Goal: Check status: Check status

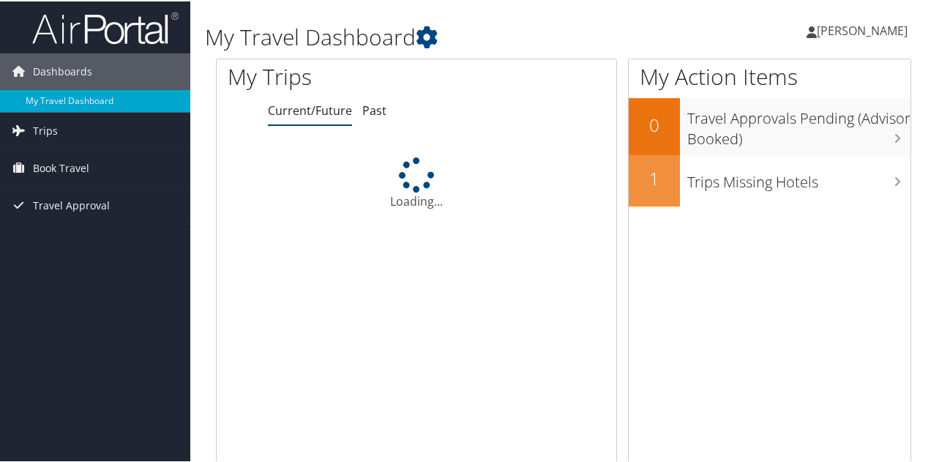
click at [622, 272] on div "My Trips Current/Future Past Loading..." at bounding box center [422, 270] width 412 height 426
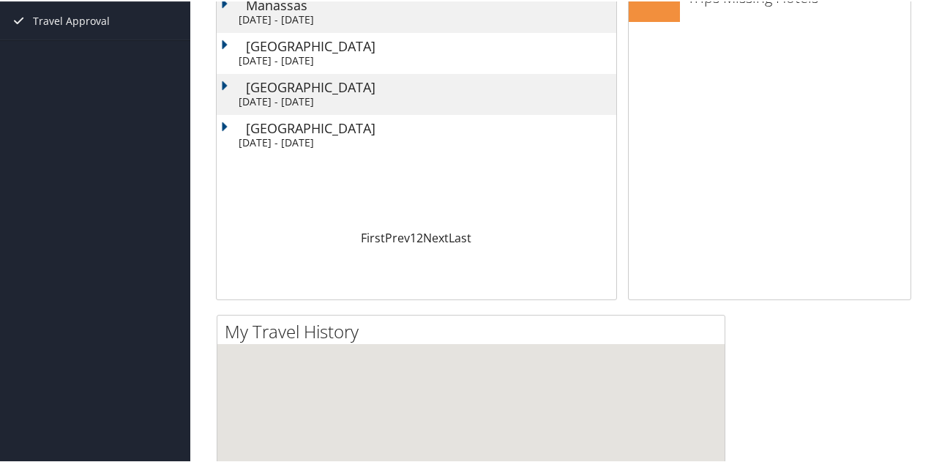
scroll to position [186, 0]
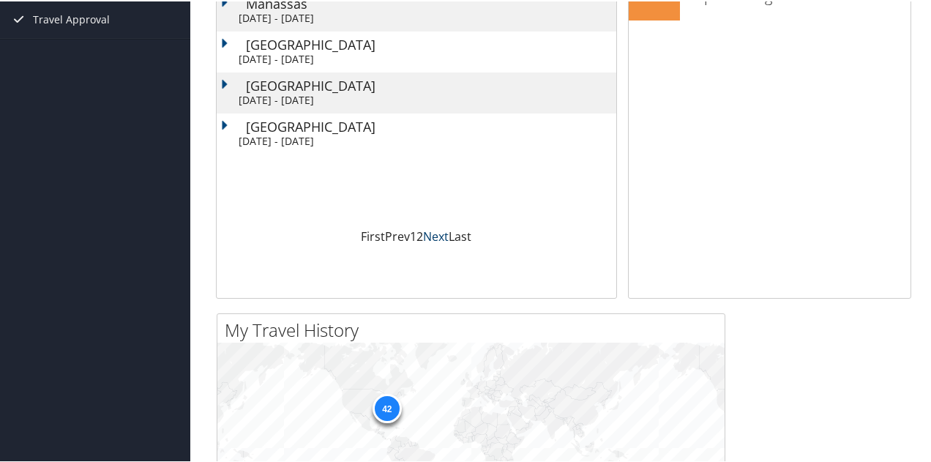
click at [430, 231] on link "Next" at bounding box center [436, 235] width 26 height 16
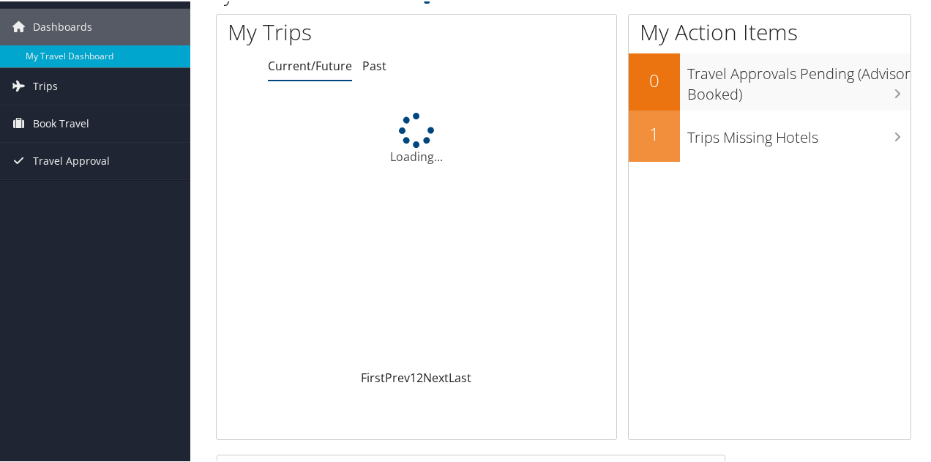
scroll to position [44, 0]
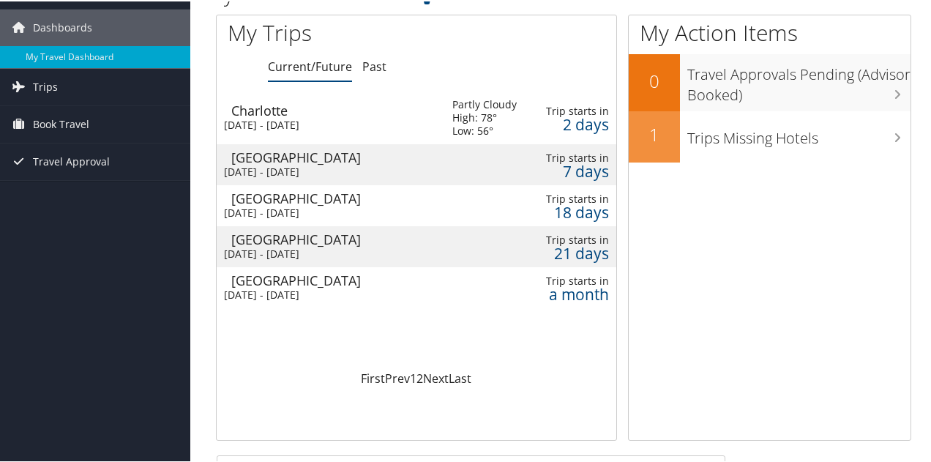
click at [360, 114] on div "Charlotte" at bounding box center [334, 109] width 206 height 13
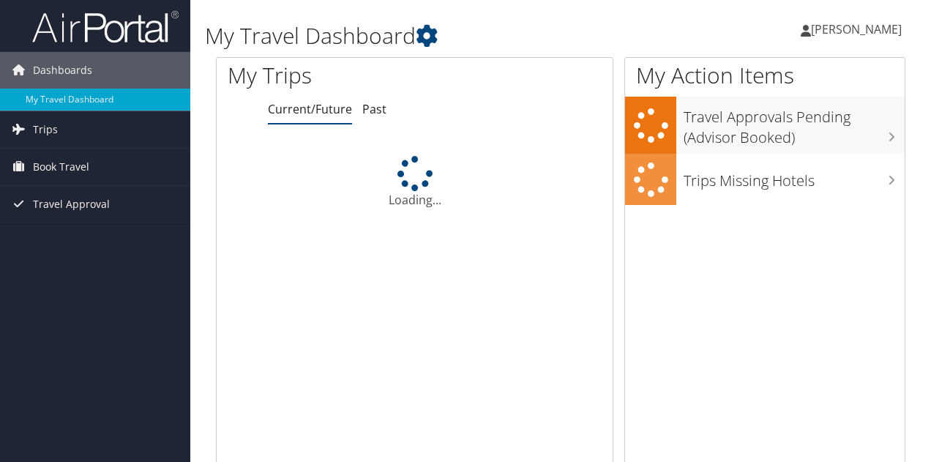
scroll to position [44, 0]
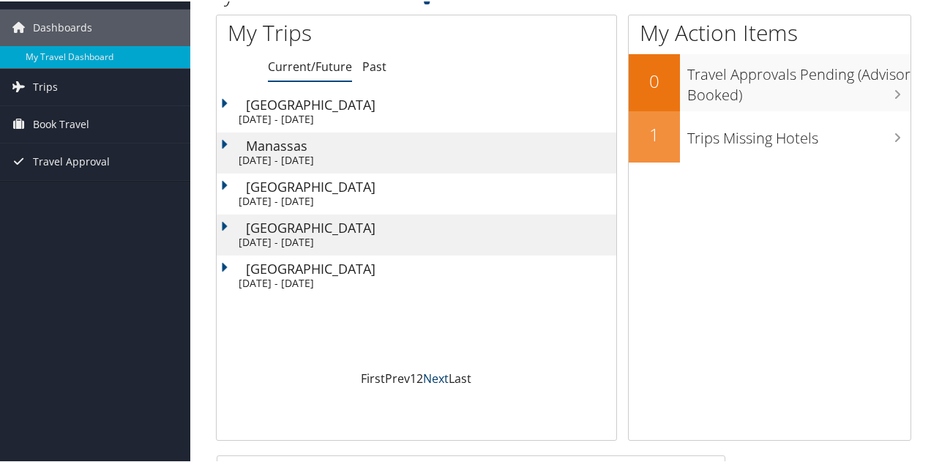
click at [433, 376] on link "Next" at bounding box center [436, 377] width 26 height 16
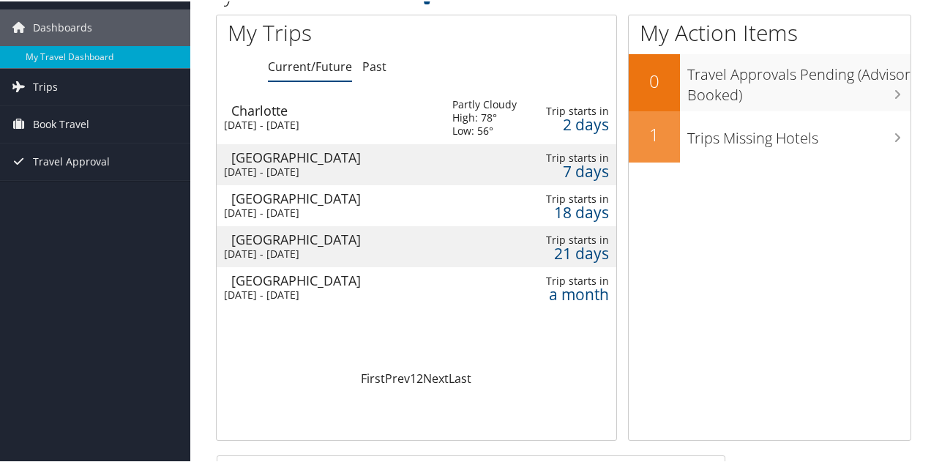
click at [343, 169] on div "[DATE] - [DATE]" at bounding box center [327, 170] width 206 height 13
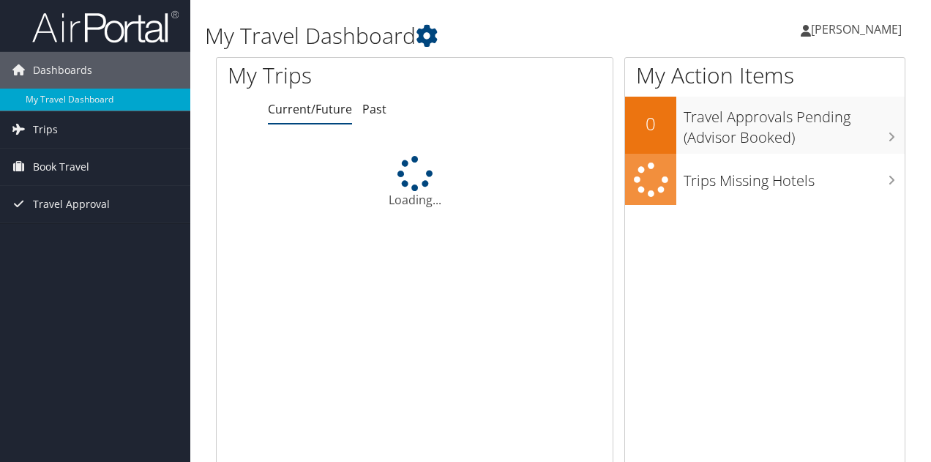
scroll to position [44, 0]
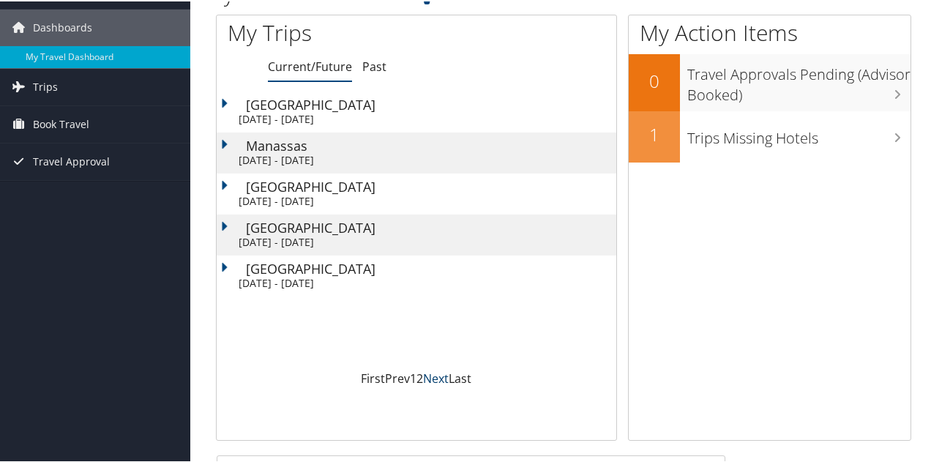
click at [432, 379] on link "Next" at bounding box center [436, 377] width 26 height 16
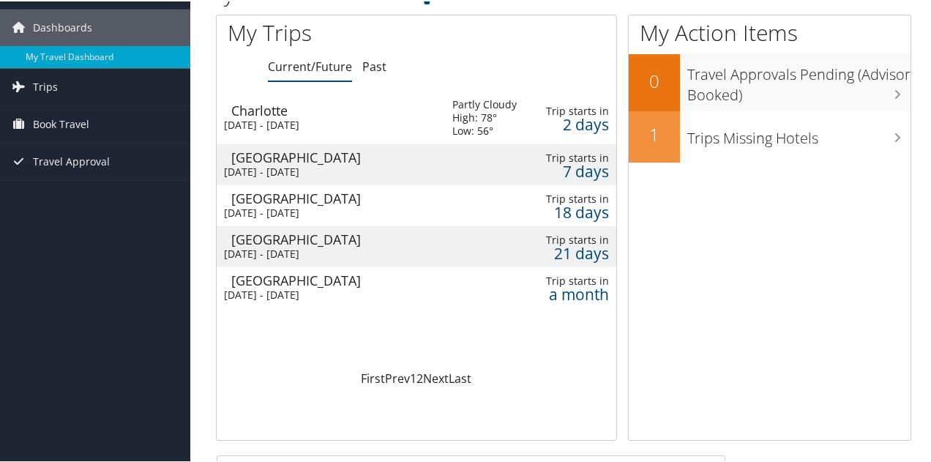
click at [351, 172] on div "[DATE] - [DATE]" at bounding box center [327, 170] width 206 height 13
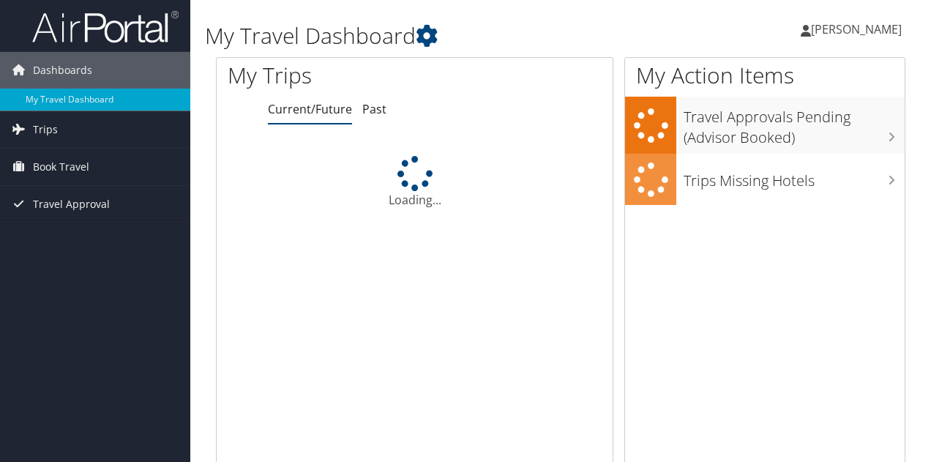
scroll to position [44, 0]
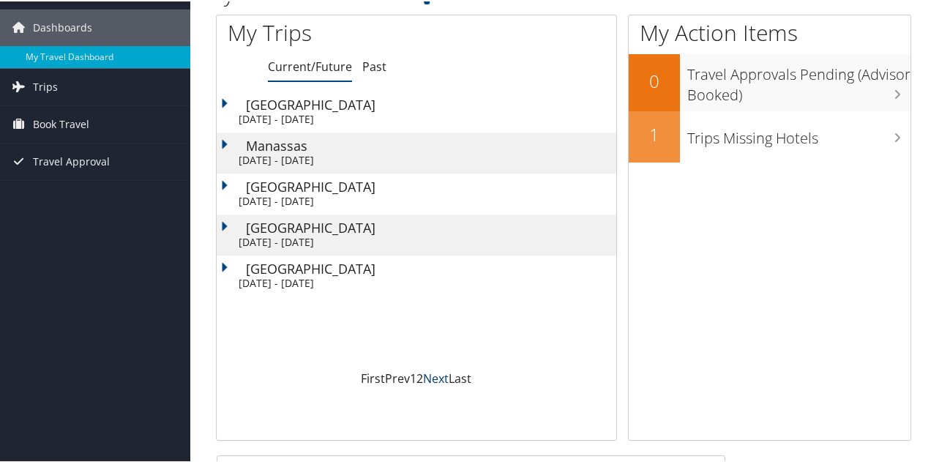
click at [436, 375] on link "Next" at bounding box center [436, 377] width 26 height 16
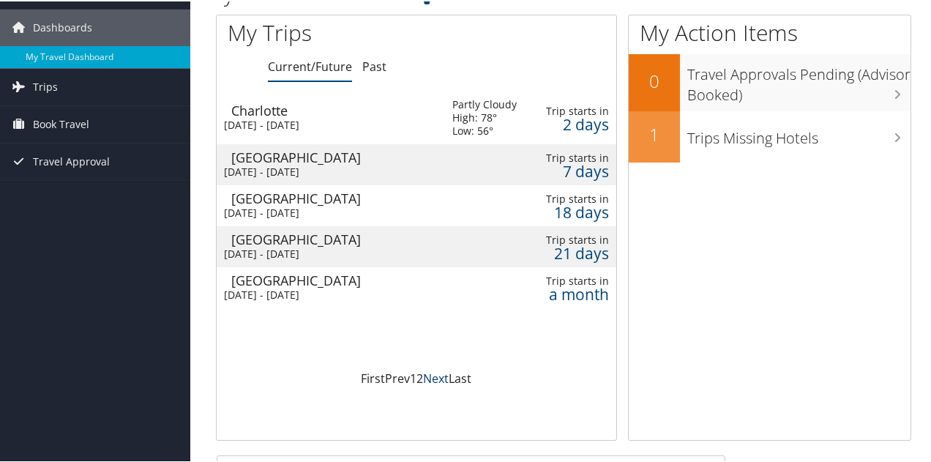
click at [436, 375] on link "Next" at bounding box center [436, 377] width 26 height 16
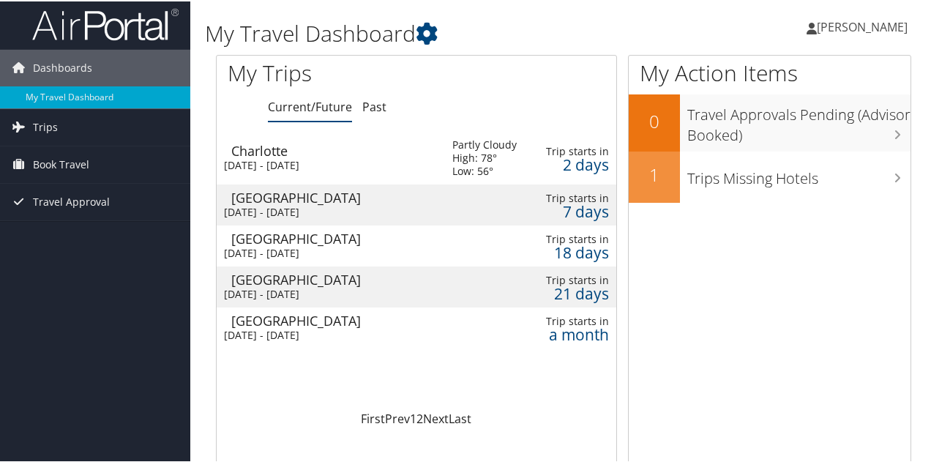
scroll to position [3, 0]
click at [388, 158] on div "Wed 15 Oct 2025 - Fri 17 Oct 2025" at bounding box center [327, 164] width 206 height 13
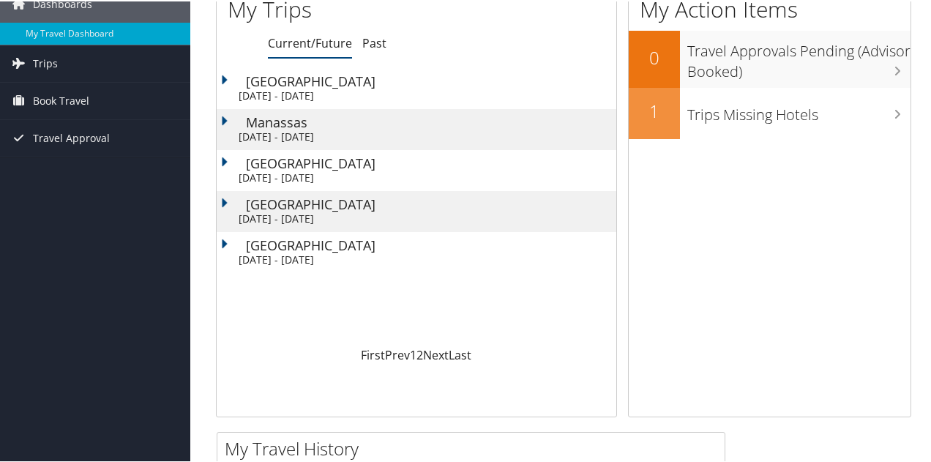
scroll to position [82, 0]
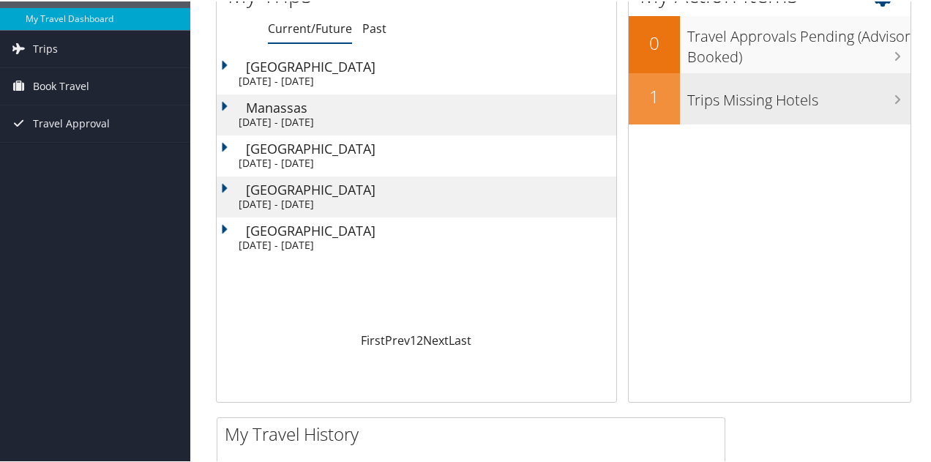
click at [750, 89] on h3 "Trips Missing Hotels" at bounding box center [799, 95] width 223 height 28
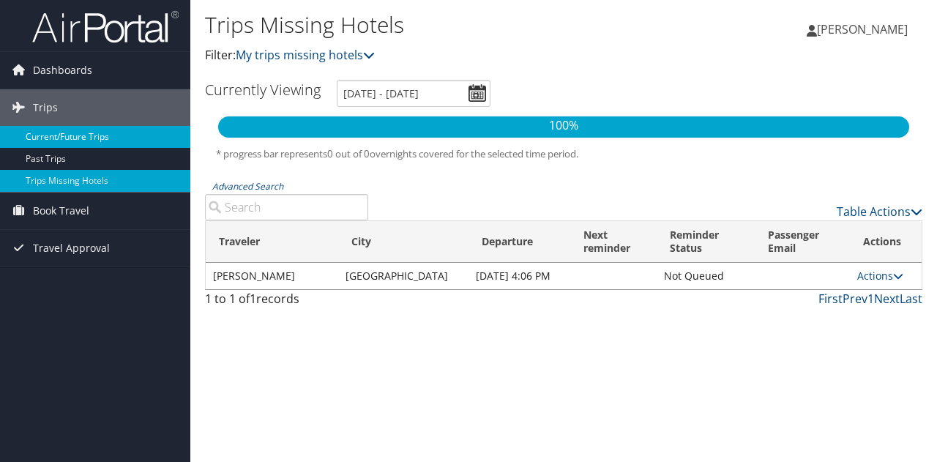
click at [108, 135] on link "Current/Future Trips" at bounding box center [95, 137] width 190 height 22
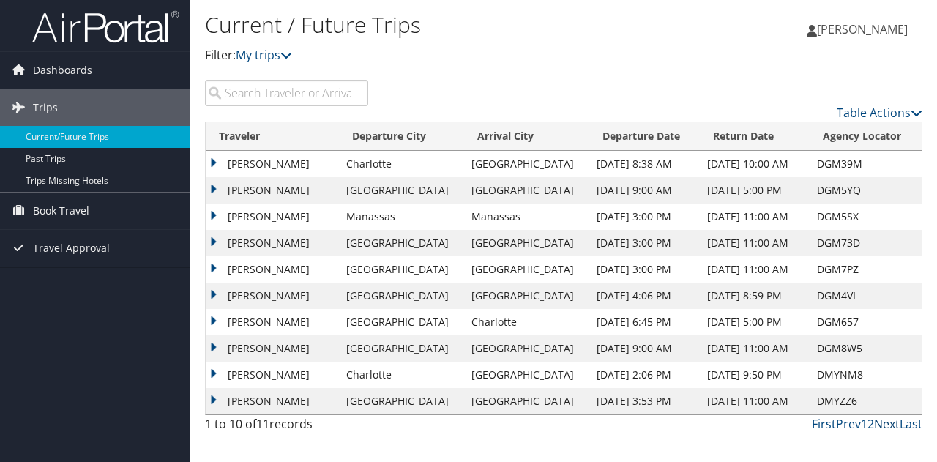
click at [886, 424] on link "Next" at bounding box center [887, 424] width 26 height 16
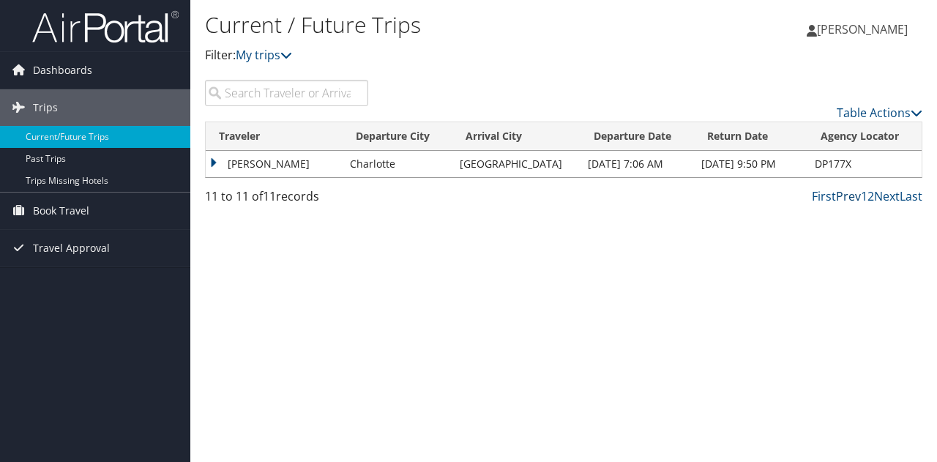
click at [848, 201] on link "Prev" at bounding box center [848, 196] width 25 height 16
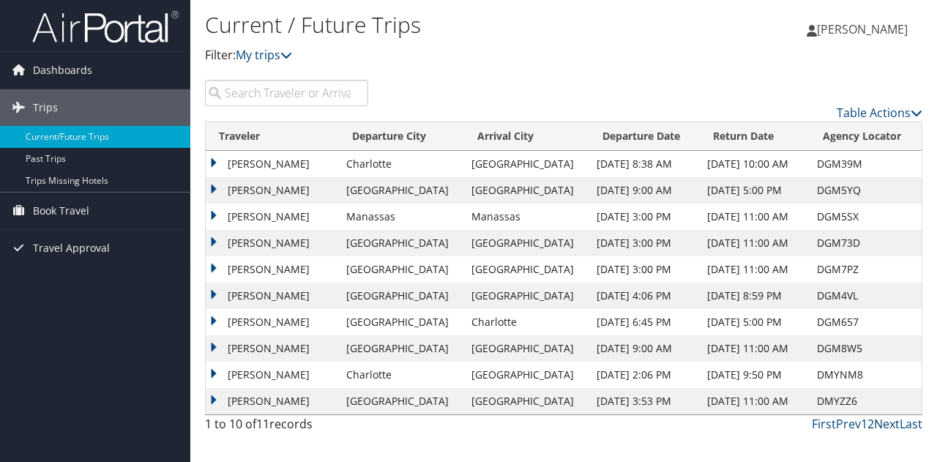
click at [882, 419] on link "Next" at bounding box center [887, 424] width 26 height 16
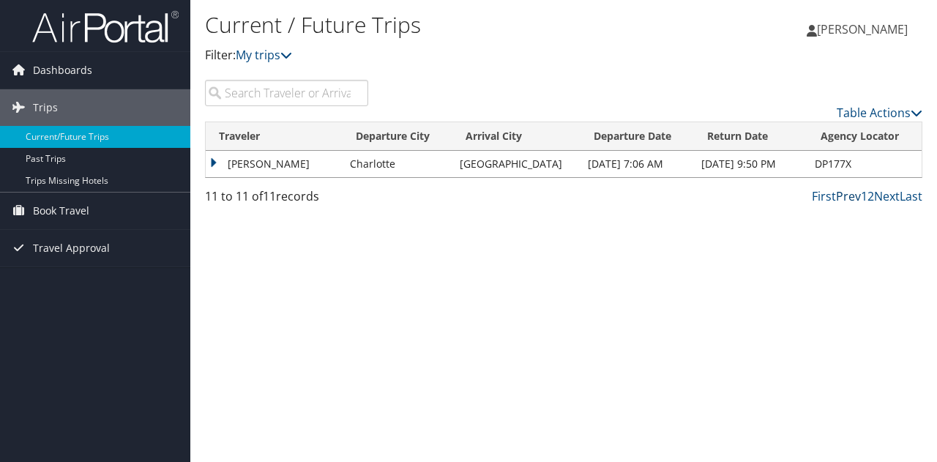
click at [846, 199] on link "Prev" at bounding box center [848, 196] width 25 height 16
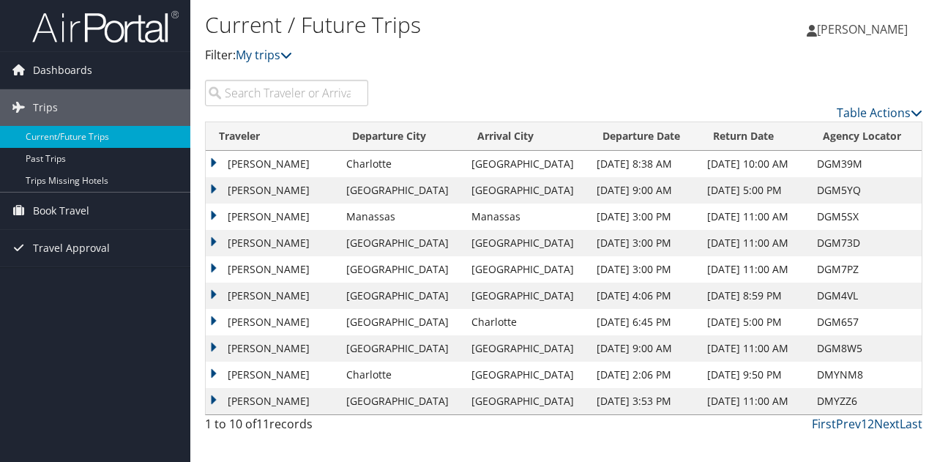
click at [505, 347] on td "Charleston" at bounding box center [526, 348] width 125 height 26
click at [276, 349] on td "MILES GARCIA MCINERNEY" at bounding box center [272, 348] width 133 height 26
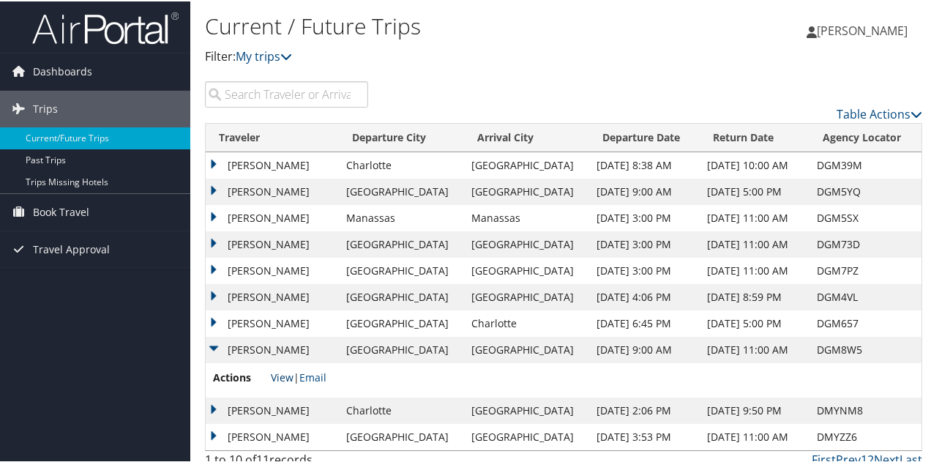
click at [286, 379] on link "View" at bounding box center [282, 376] width 23 height 14
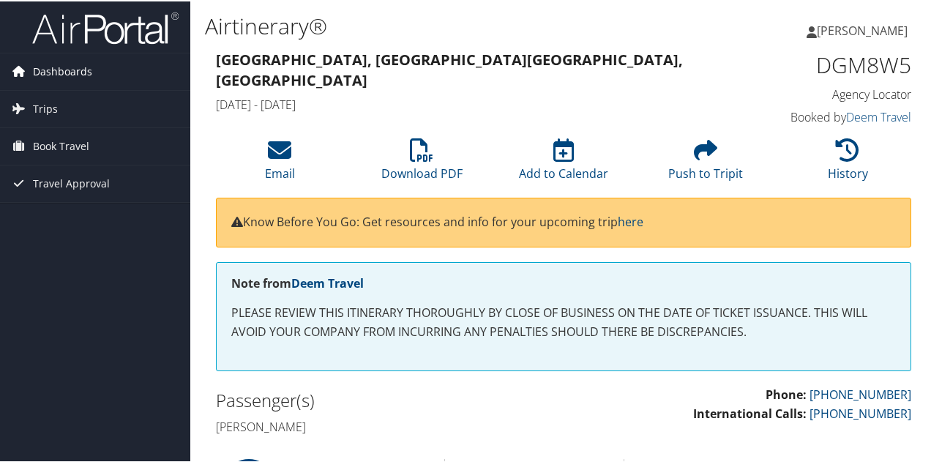
click at [71, 71] on span "Dashboards" at bounding box center [62, 70] width 59 height 37
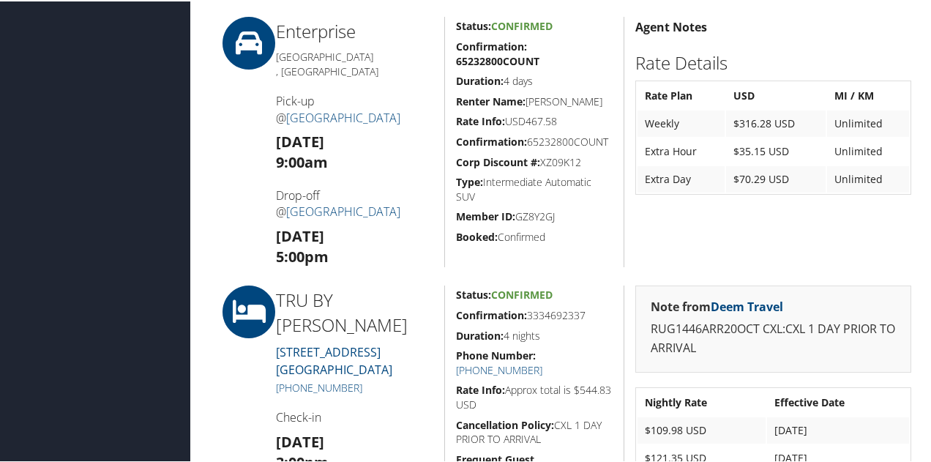
scroll to position [444, 0]
